Goal: Task Accomplishment & Management: Use online tool/utility

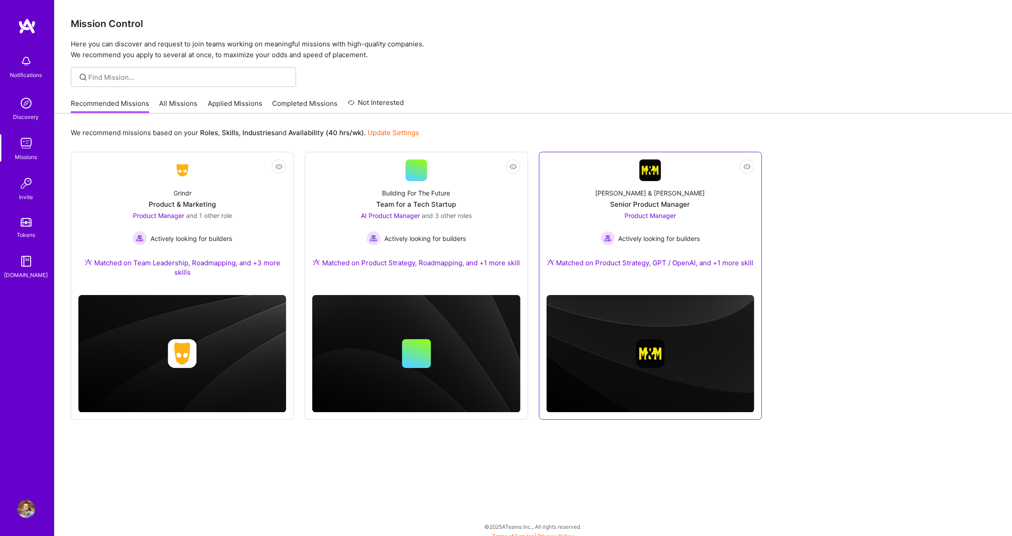
click at [642, 169] on img at bounding box center [651, 171] width 22 height 22
